Goal: Task Accomplishment & Management: Manage account settings

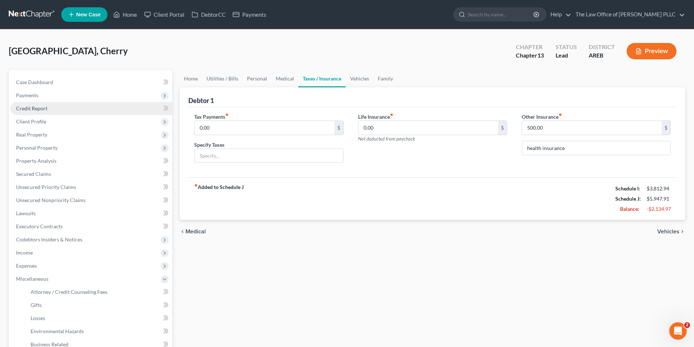
click at [44, 106] on span "Credit Report" at bounding box center [31, 108] width 31 height 6
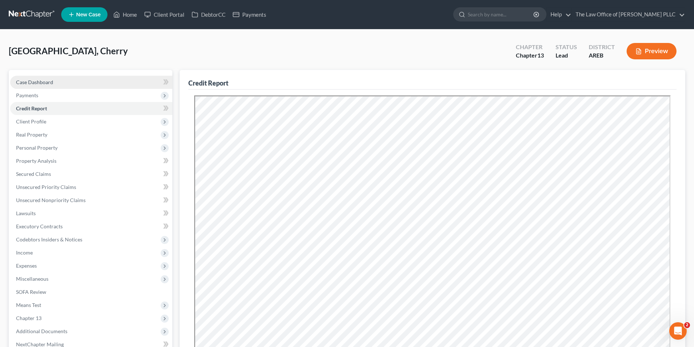
click at [41, 85] on link "Case Dashboard" at bounding box center [91, 82] width 162 height 13
select select "0"
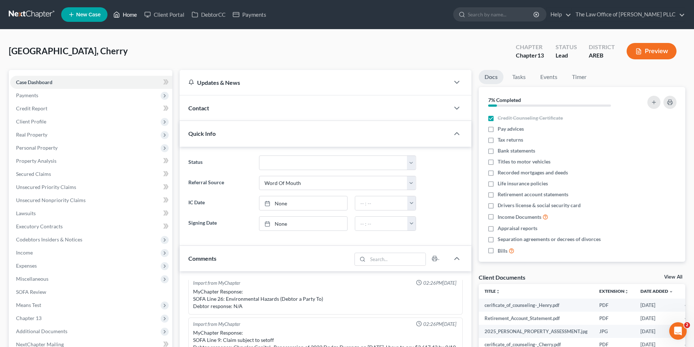
click at [124, 12] on link "Home" at bounding box center [125, 14] width 31 height 13
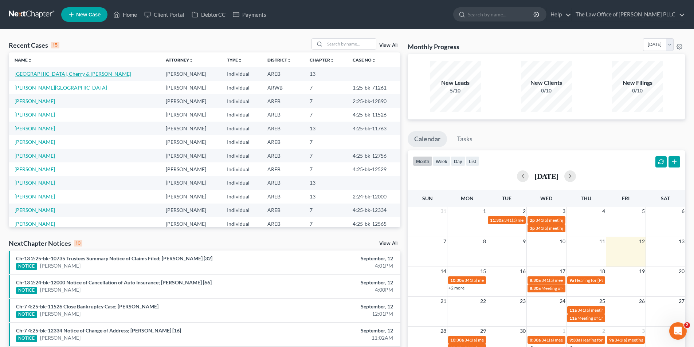
click at [62, 75] on link "[GEOGRAPHIC_DATA], Cherry & [PERSON_NAME]" at bounding box center [73, 74] width 117 height 6
select select "10"
select select "0"
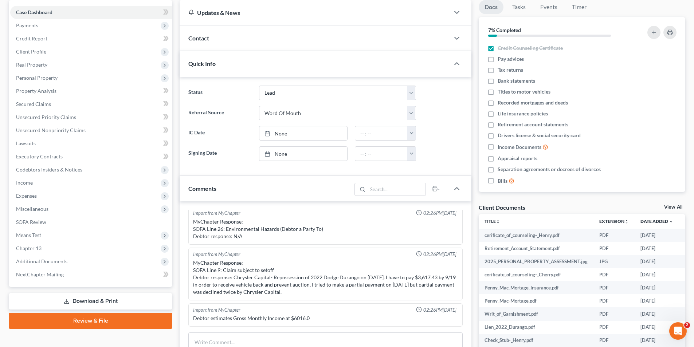
scroll to position [73, 0]
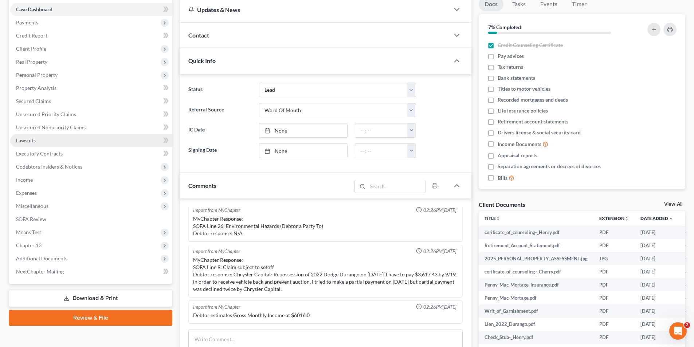
click at [24, 138] on span "Lawsuits" at bounding box center [26, 140] width 20 height 6
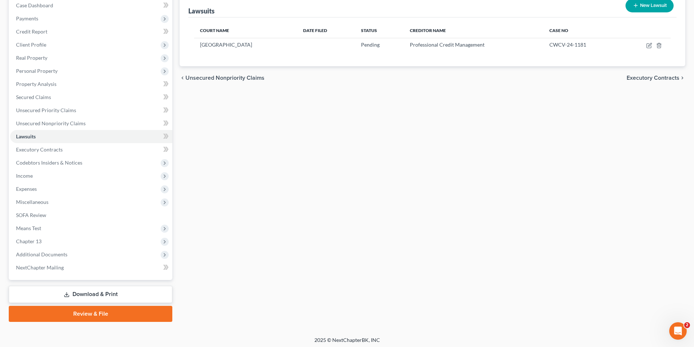
scroll to position [79, 0]
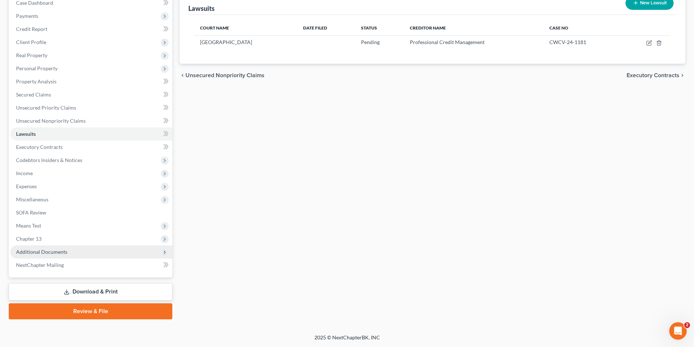
click at [44, 252] on span "Additional Documents" at bounding box center [41, 252] width 51 height 6
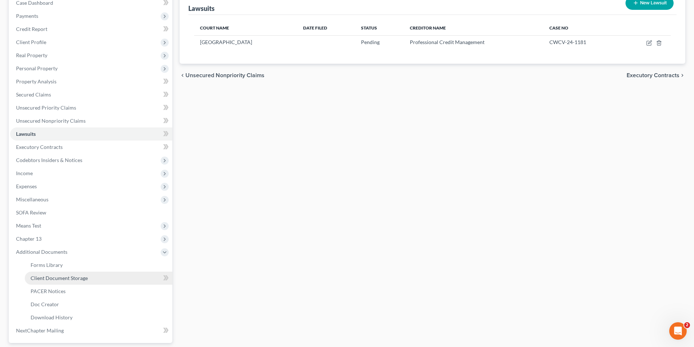
click at [67, 280] on span "Client Document Storage" at bounding box center [59, 278] width 57 height 6
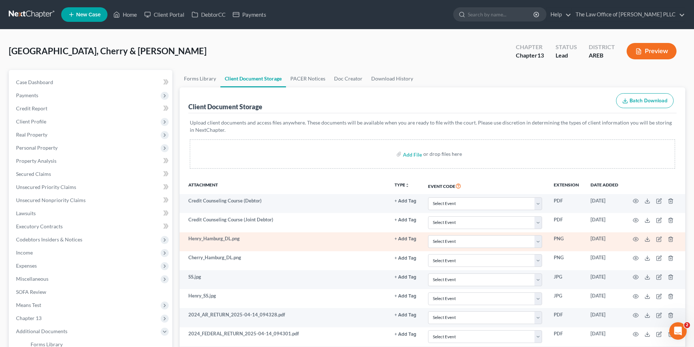
scroll to position [109, 0]
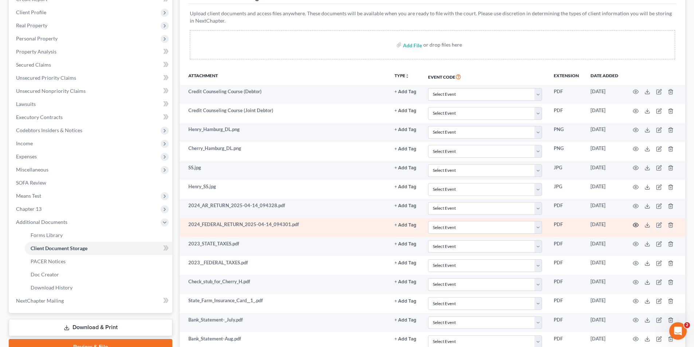
click at [637, 225] on circle "button" at bounding box center [635, 224] width 1 height 1
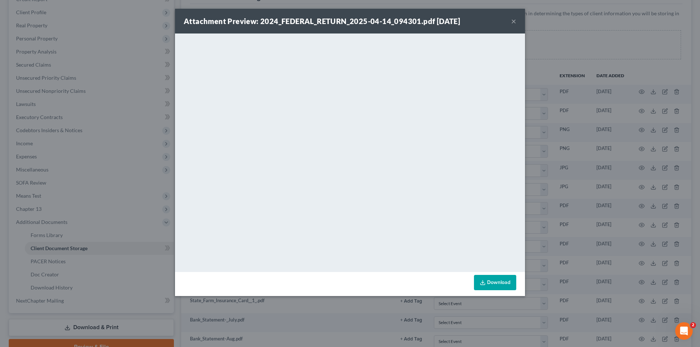
click at [515, 22] on button "×" at bounding box center [513, 21] width 5 height 9
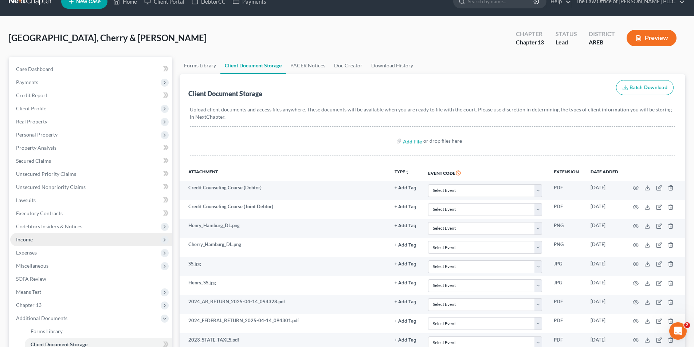
scroll to position [0, 0]
